Goal: Transaction & Acquisition: Subscribe to service/newsletter

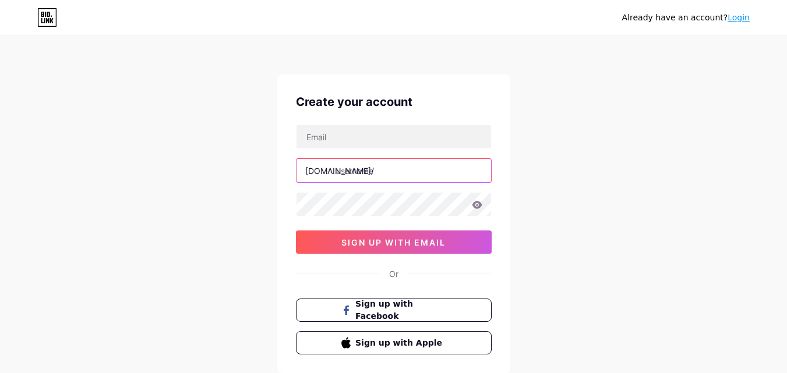
click at [385, 167] on input "text" at bounding box center [394, 170] width 195 height 23
type input "princessmaicabiatomas"
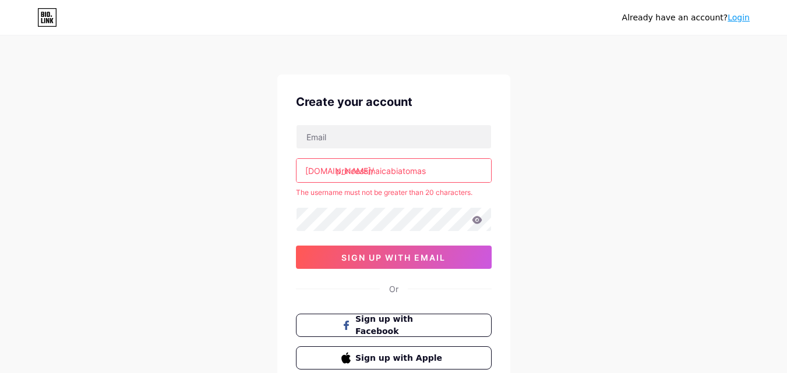
click at [380, 201] on div "bio.link/ princessmaicabiatomas The username must not be greater than 20 charac…" at bounding box center [394, 197] width 196 height 144
click at [697, 213] on div "Already have an account? Login Create your account bio.link/ princessmaicabiato…" at bounding box center [393, 230] width 787 height 461
